Goal: Task Accomplishment & Management: Manage account settings

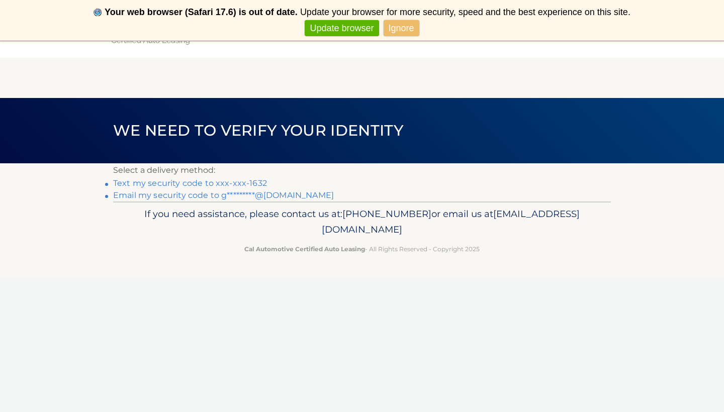
click at [362, 28] on link "Update browser" at bounding box center [342, 28] width 74 height 17
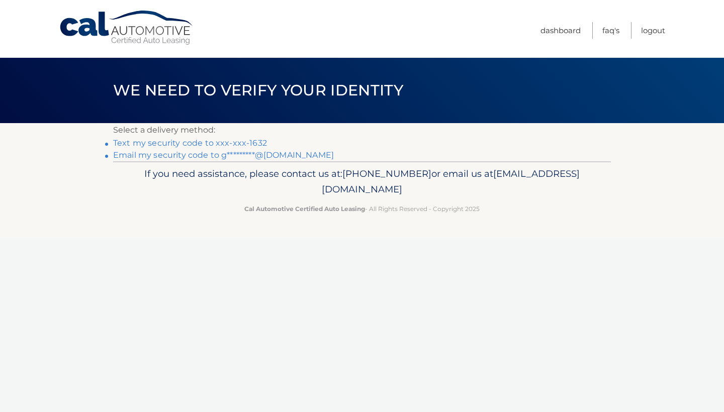
click at [152, 145] on link "Text my security code to xxx-xxx-1632" at bounding box center [190, 143] width 154 height 10
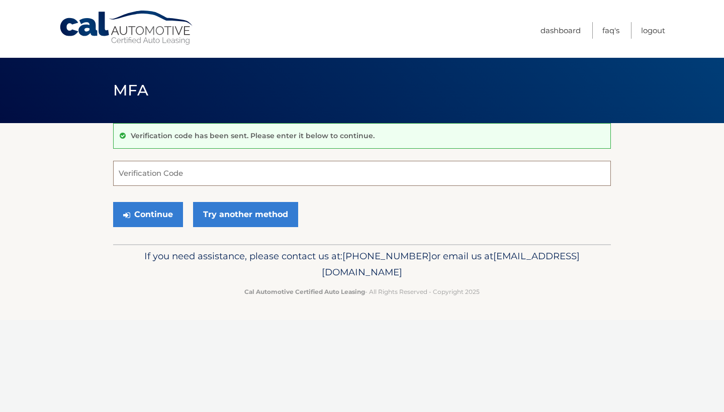
click at [162, 169] on input "Verification Code" at bounding box center [362, 173] width 498 height 25
type input "010448"
click at [153, 220] on button "Continue" at bounding box center [148, 214] width 70 height 25
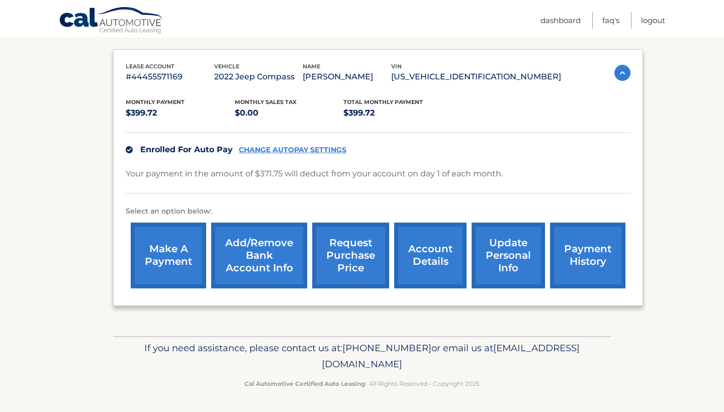
scroll to position [171, 0]
click at [426, 275] on link "account details" at bounding box center [430, 256] width 72 height 66
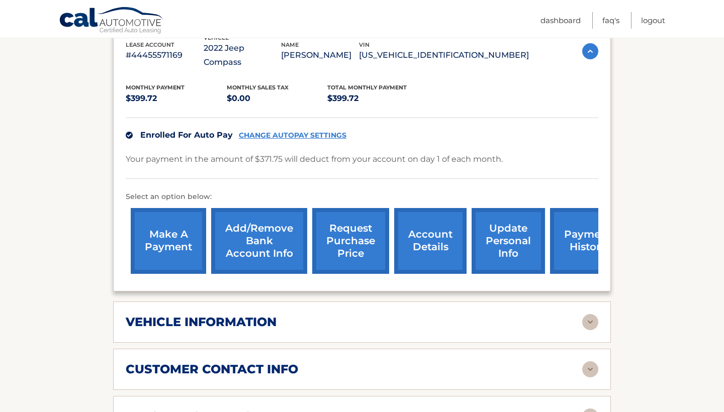
scroll to position [202, 0]
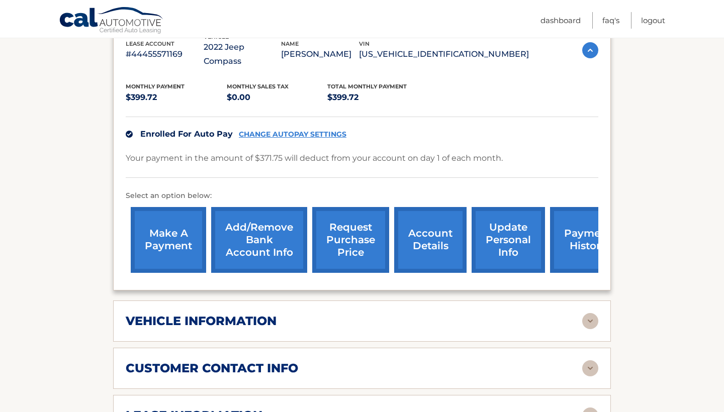
click at [363, 325] on div "vehicle information" at bounding box center [354, 321] width 457 height 15
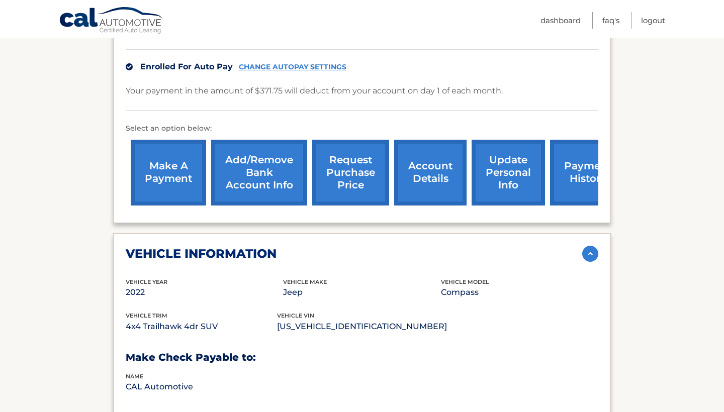
scroll to position [271, 0]
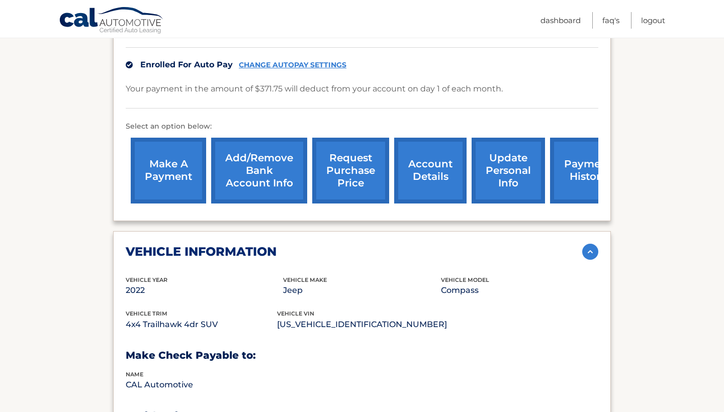
click at [353, 266] on div "vehicle information vehicle Year [DATE] vehicle make Jeep vehicle model Compass…" at bounding box center [362, 371] width 498 height 280
click at [350, 254] on div "vehicle information" at bounding box center [354, 251] width 457 height 15
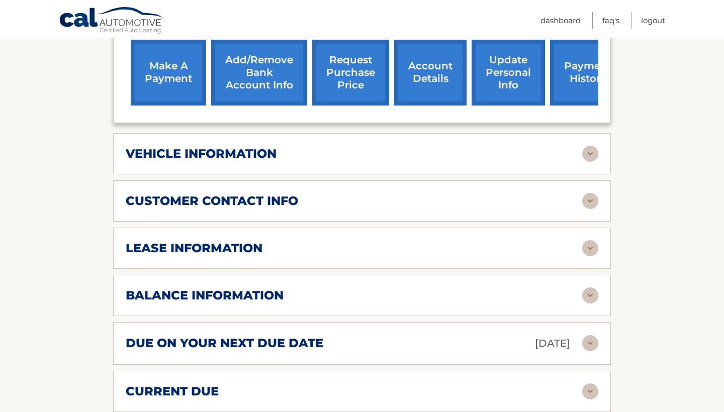
click at [348, 240] on div "lease information" at bounding box center [362, 248] width 473 height 16
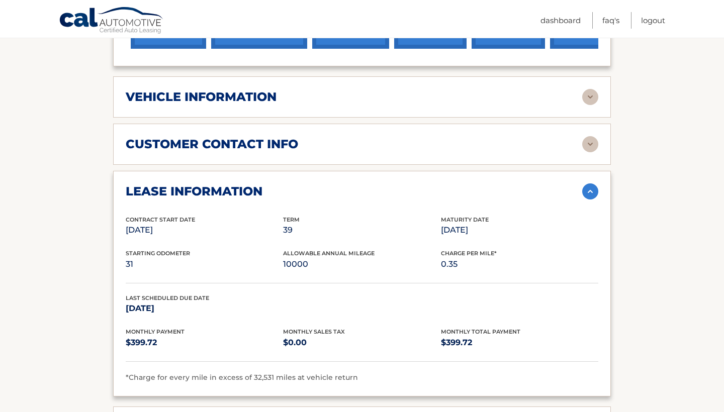
scroll to position [428, 0]
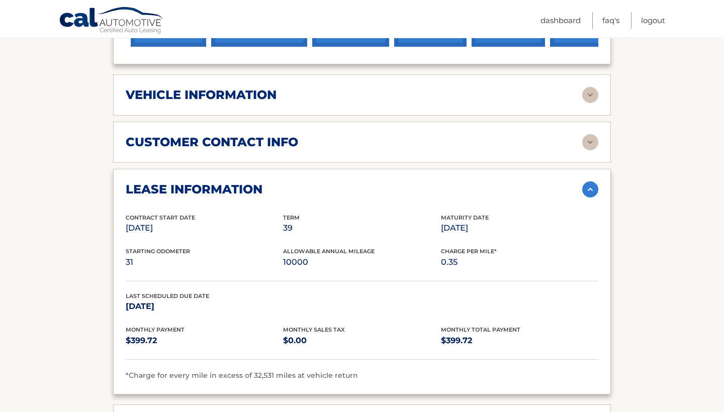
drag, startPoint x: 269, startPoint y: 235, endPoint x: 330, endPoint y: 233, distance: 61.9
click at [330, 233] on div "Contract Start Date Apr 29, 2023 Term 39 Maturity Date Jul 29, 2026" at bounding box center [362, 230] width 473 height 34
click at [330, 233] on p "39" at bounding box center [361, 228] width 157 height 14
click at [289, 190] on div "lease information" at bounding box center [354, 189] width 457 height 15
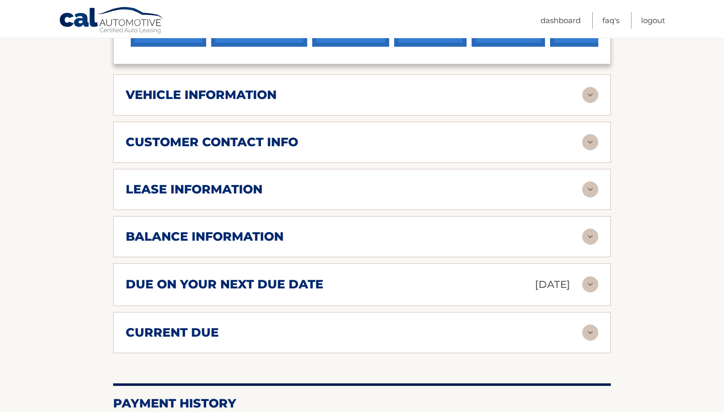
click at [285, 231] on div "balance information" at bounding box center [354, 236] width 457 height 15
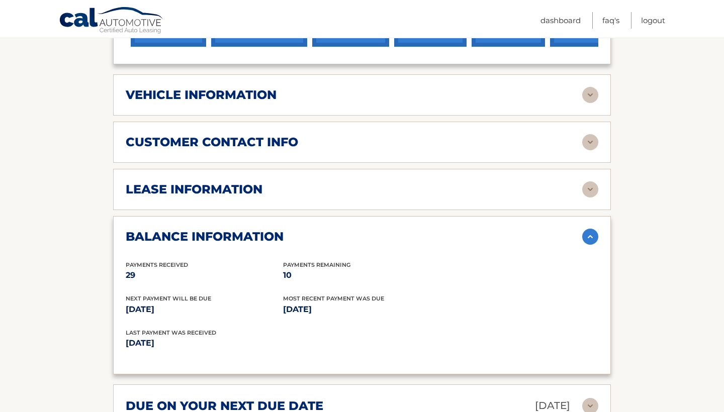
click at [285, 231] on div "balance information" at bounding box center [354, 236] width 457 height 15
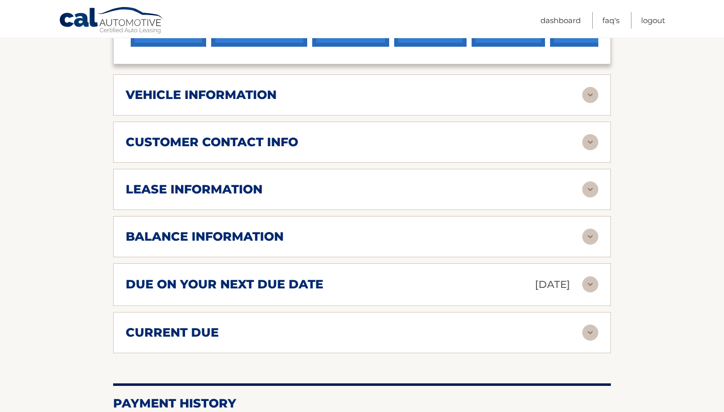
click at [280, 279] on h2 "due on your next due date" at bounding box center [225, 284] width 198 height 15
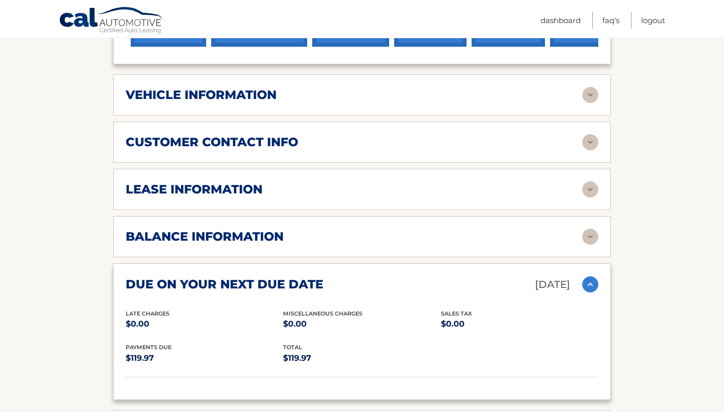
click at [324, 192] on div "lease information" at bounding box center [354, 189] width 457 height 15
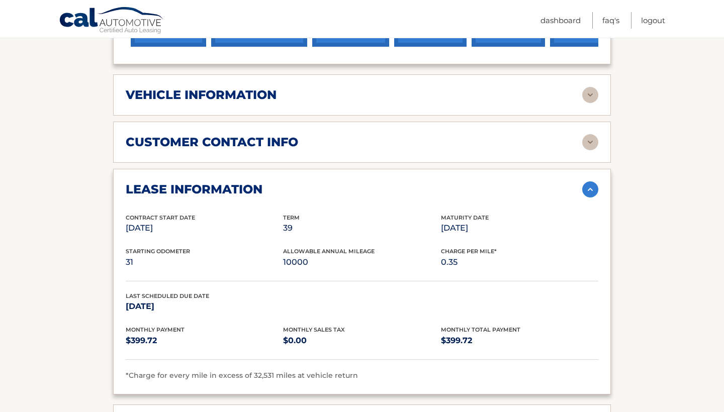
click at [667, 160] on section "Account Details | #44455571169 Back to Dashboard Manage Your Lease lease accoun…" at bounding box center [362, 275] width 724 height 1161
click at [593, 187] on img at bounding box center [591, 190] width 16 height 16
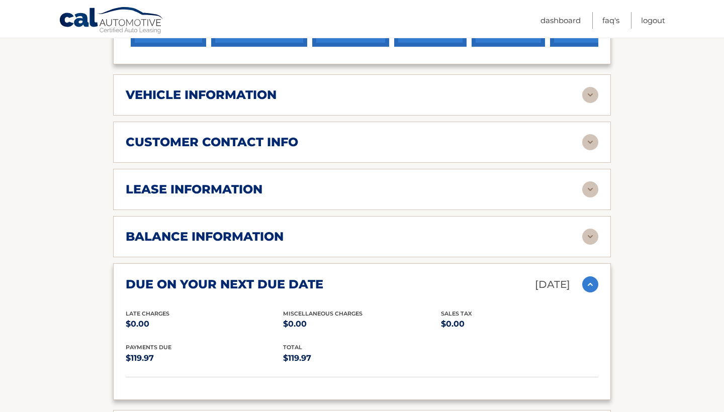
click at [589, 229] on img at bounding box center [591, 237] width 16 height 16
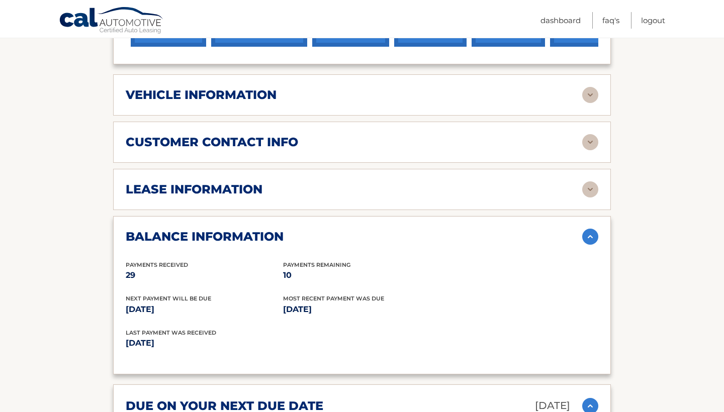
click at [589, 233] on img at bounding box center [591, 237] width 16 height 16
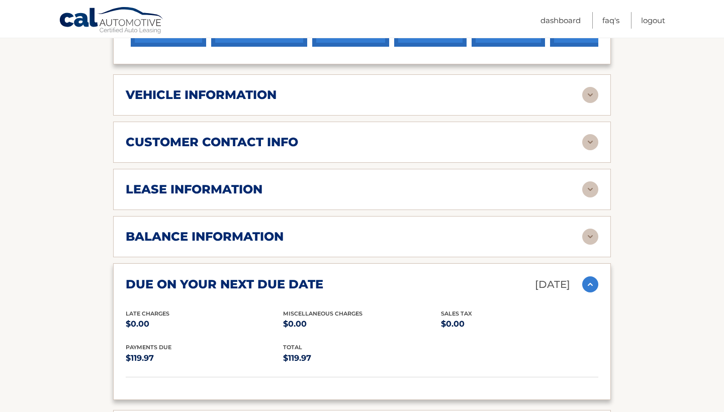
click at [592, 279] on img at bounding box center [591, 285] width 16 height 16
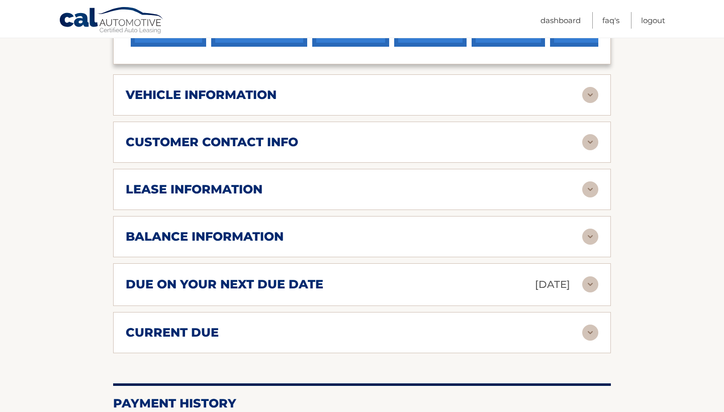
click at [593, 301] on div "due on your next due date Oct 01, 2025 Late Charges $0.00 Miscellaneous Charges…" at bounding box center [362, 285] width 498 height 43
click at [589, 333] on img at bounding box center [591, 333] width 16 height 16
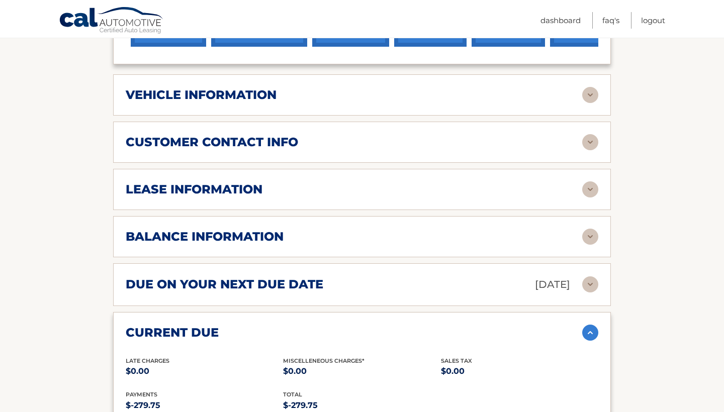
click at [589, 333] on img at bounding box center [591, 333] width 16 height 16
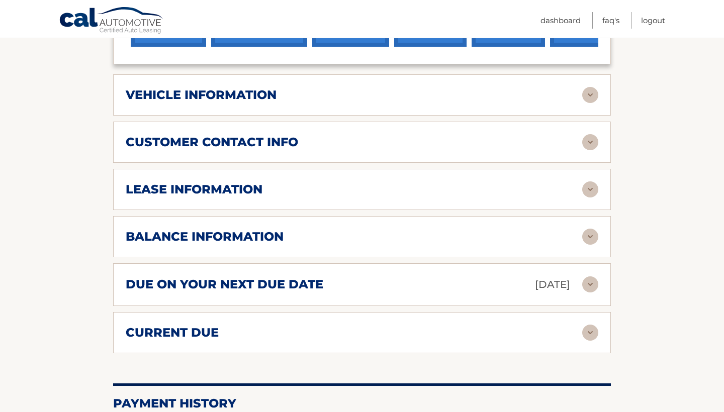
click at [589, 333] on img at bounding box center [591, 333] width 16 height 16
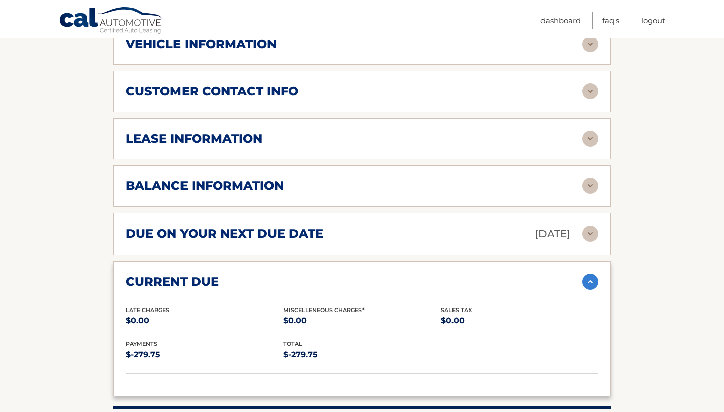
scroll to position [487, 0]
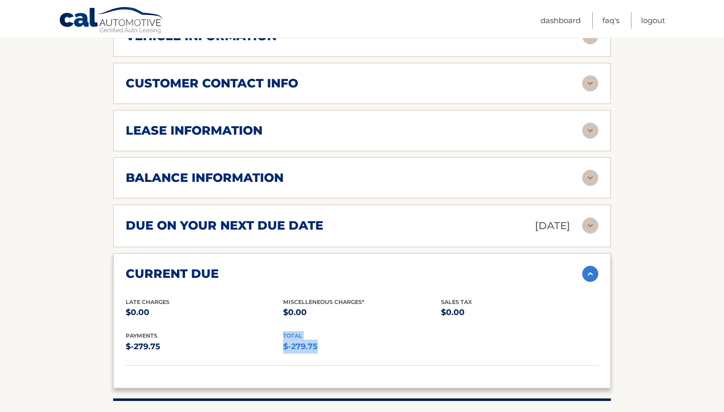
drag, startPoint x: 159, startPoint y: 345, endPoint x: 351, endPoint y: 359, distance: 192.2
click at [351, 359] on div "payments $-279.75 total $-279.75" at bounding box center [362, 348] width 473 height 34
click at [523, 293] on div "current due Late Charges $0.00 Miscelleneous Charges* $0.00 Sales Tax $0.00 pay…" at bounding box center [362, 321] width 498 height 135
click at [595, 280] on img at bounding box center [591, 274] width 16 height 16
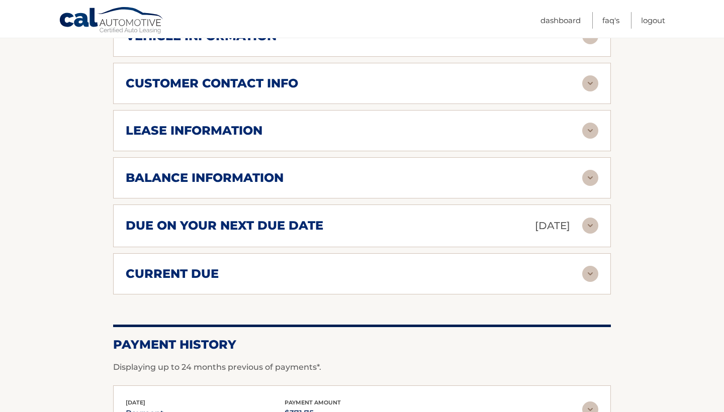
click at [602, 212] on div "due on your next due date Oct 01, 2025 Late Charges $0.00 Miscellaneous Charges…" at bounding box center [362, 226] width 498 height 43
click at [591, 227] on img at bounding box center [591, 226] width 16 height 16
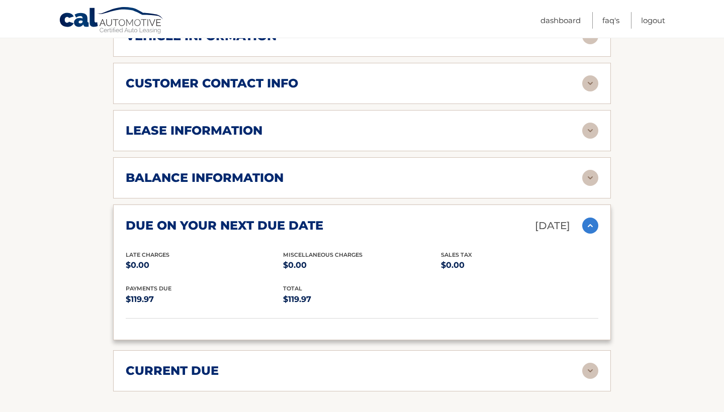
click at [591, 227] on img at bounding box center [591, 226] width 16 height 16
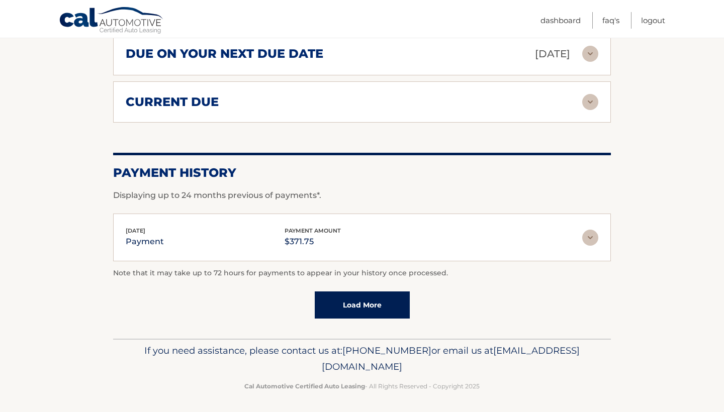
click at [587, 222] on div "Sep 02, 2025 payment payment amount $371.75 Late Charges $0.00 Miscelleneous Ch…" at bounding box center [362, 238] width 498 height 48
click at [595, 249] on div "Sep 02, 2025 payment payment amount $371.75 Late Charges $0.00 Miscelleneous Ch…" at bounding box center [362, 238] width 498 height 48
click at [592, 245] on div "Sep 02, 2025 payment payment amount $371.75" at bounding box center [362, 238] width 473 height 23
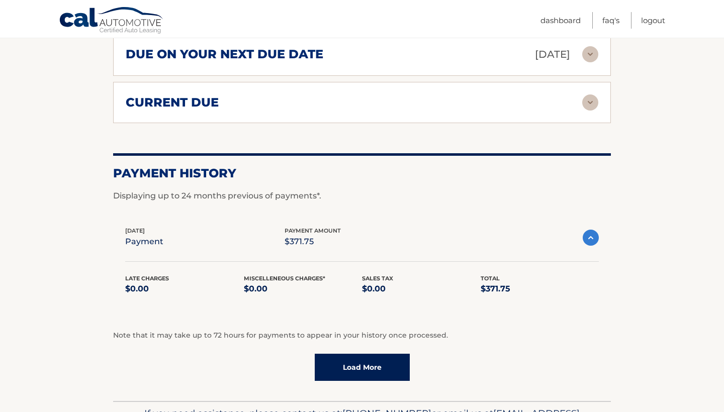
click at [592, 245] on div "Sep 02, 2025 payment payment amount $371.75" at bounding box center [362, 237] width 474 height 23
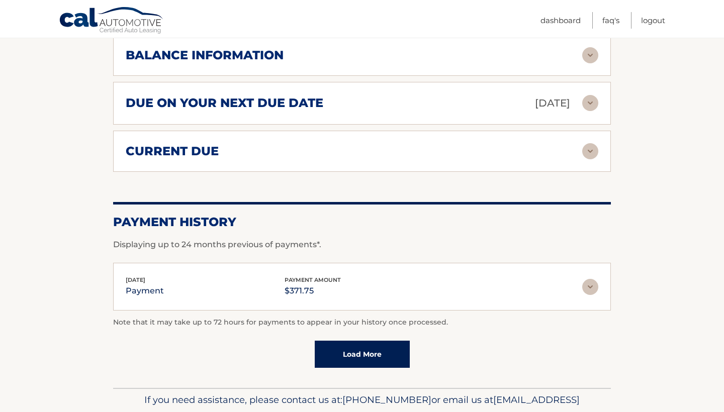
scroll to position [397, 0]
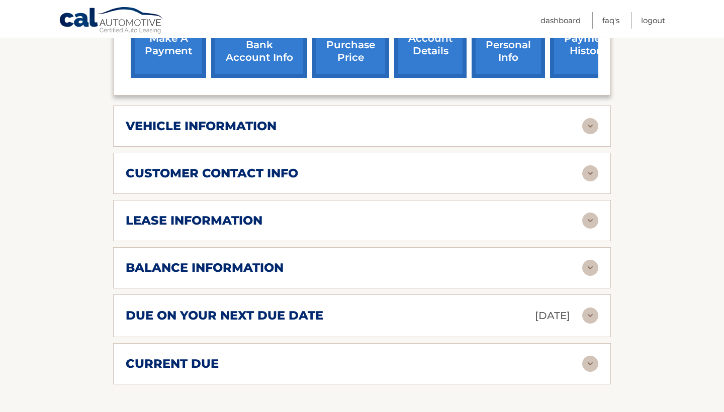
click at [588, 214] on img at bounding box center [591, 221] width 16 height 16
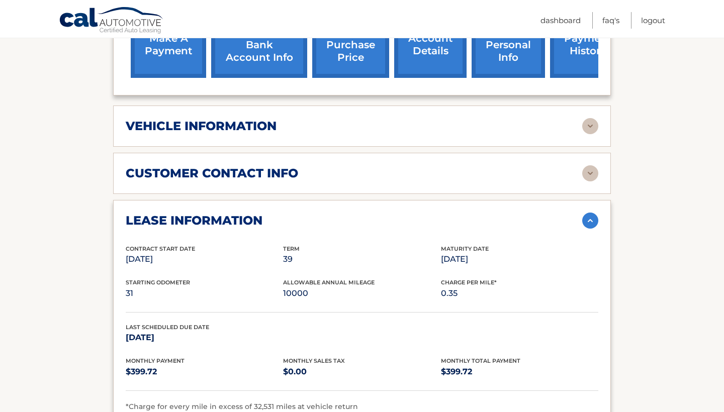
click at [588, 214] on img at bounding box center [591, 221] width 16 height 16
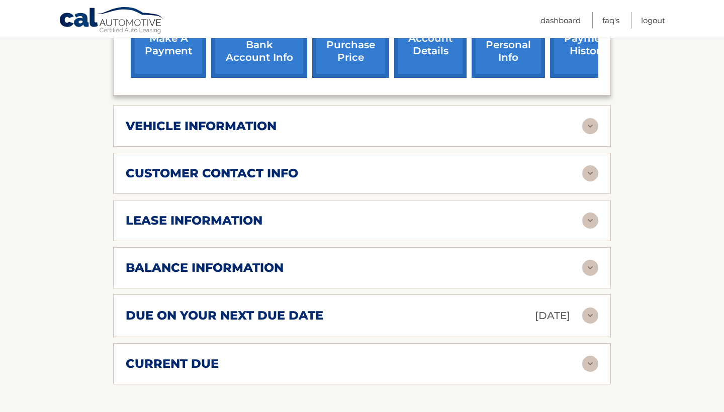
click at [594, 180] on img at bounding box center [591, 173] width 16 height 16
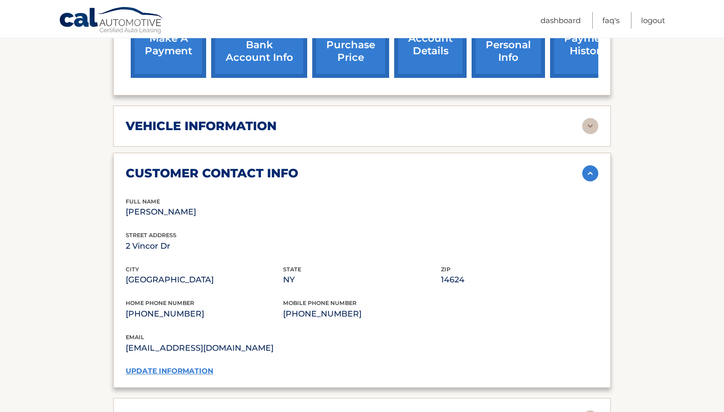
click at [594, 180] on img at bounding box center [591, 173] width 16 height 16
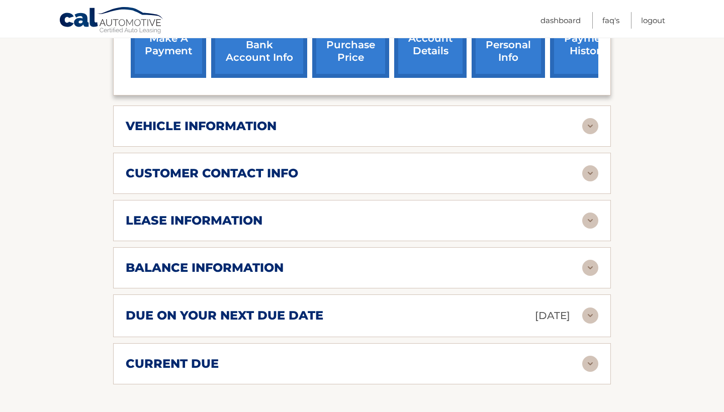
click at [591, 144] on div "vehicle information vehicle Year 2022 vehicle make Jeep vehicle model Compass v…" at bounding box center [362, 126] width 498 height 41
click at [591, 127] on img at bounding box center [591, 126] width 16 height 16
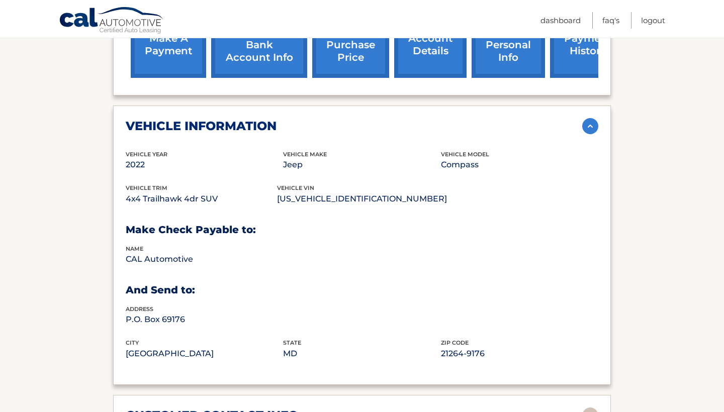
click at [591, 127] on img at bounding box center [591, 126] width 16 height 16
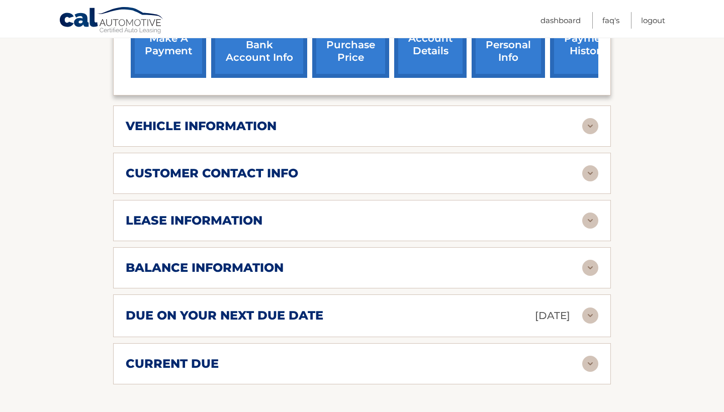
click at [596, 167] on img at bounding box center [591, 173] width 16 height 16
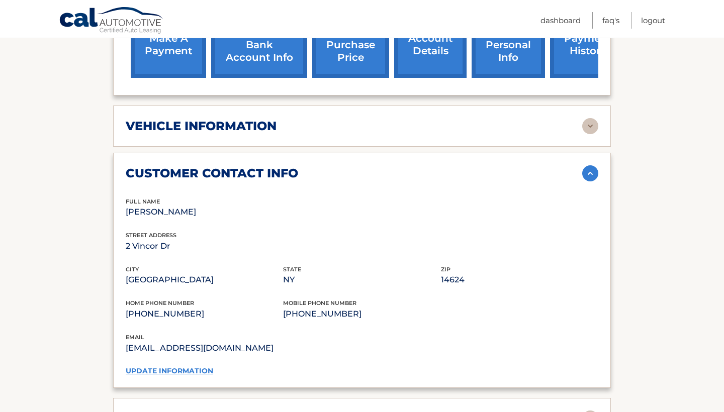
click at [596, 167] on img at bounding box center [591, 173] width 16 height 16
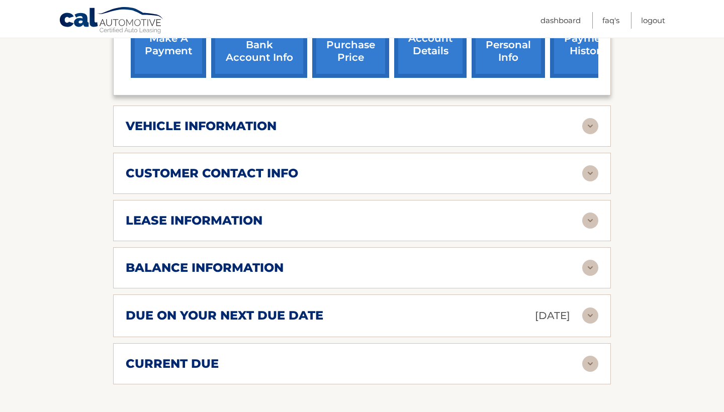
click at [596, 219] on img at bounding box center [591, 221] width 16 height 16
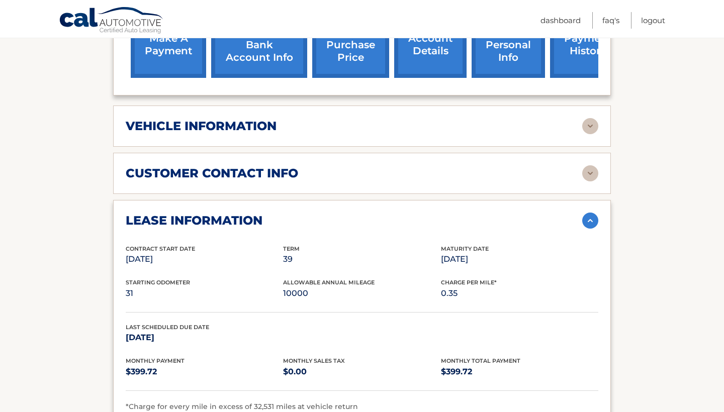
click at [596, 219] on img at bounding box center [591, 221] width 16 height 16
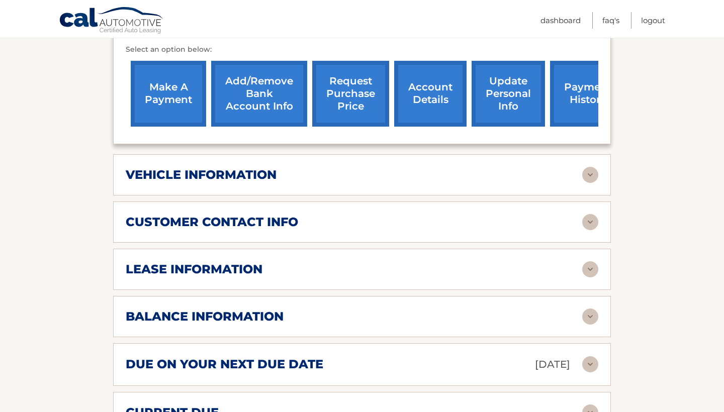
scroll to position [344, 0]
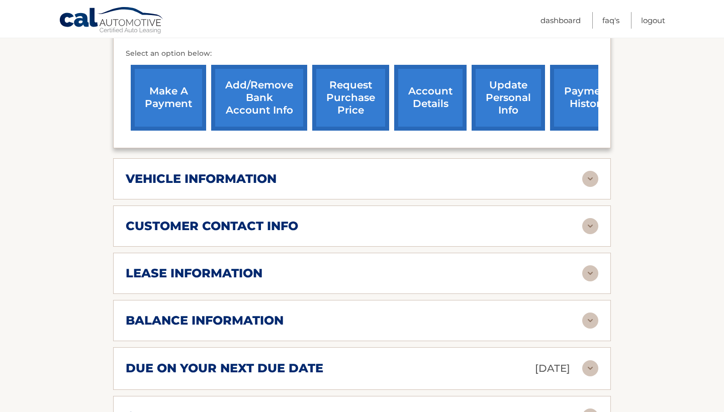
click at [524, 106] on link "update personal info" at bounding box center [508, 98] width 73 height 66
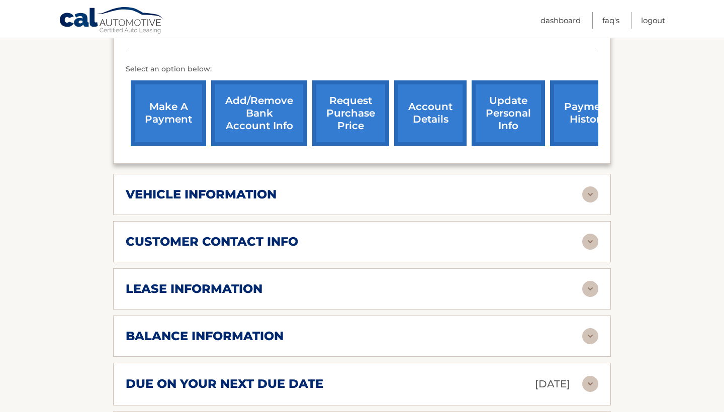
scroll to position [320, 0]
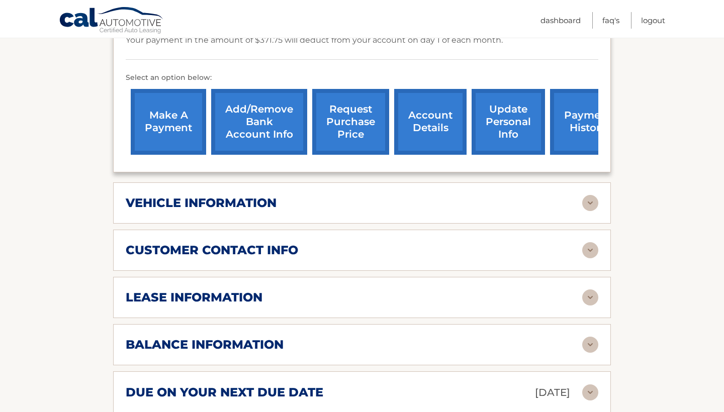
click at [483, 2] on nav "Menu Dashboard FAQ's Logout" at bounding box center [434, 19] width 463 height 38
